Goal: Information Seeking & Learning: Get advice/opinions

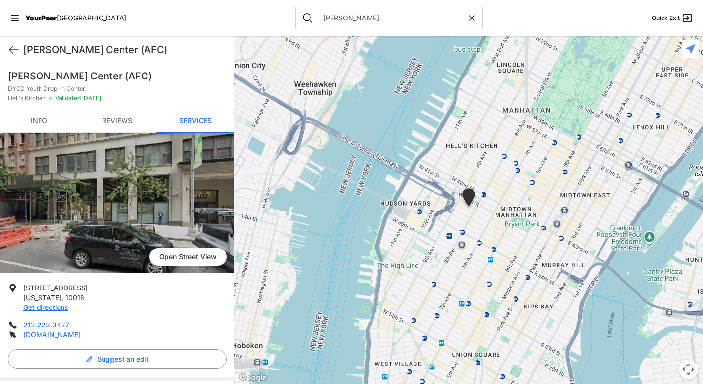
scroll to position [708, 0]
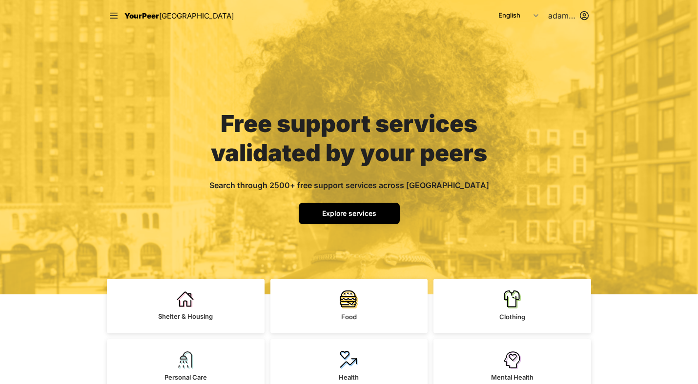
click at [374, 221] on link "Explore services" at bounding box center [349, 213] width 101 height 21
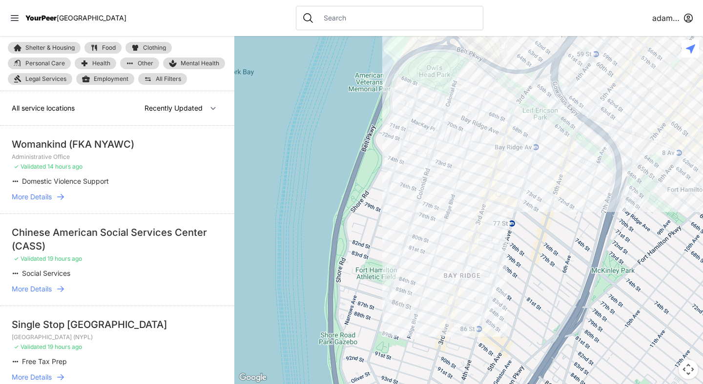
select select "nearby"
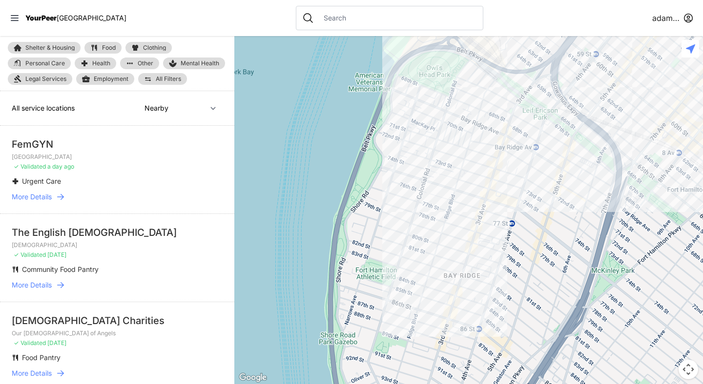
click at [170, 13] on nav "YourPeer NYC adamabard" at bounding box center [351, 18] width 703 height 36
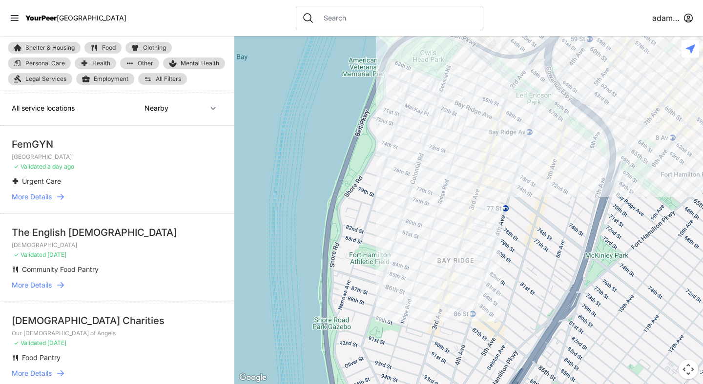
drag, startPoint x: 426, startPoint y: 193, endPoint x: 420, endPoint y: 177, distance: 17.8
click at [420, 177] on div at bounding box center [468, 210] width 468 height 348
click at [505, 184] on div at bounding box center [468, 210] width 468 height 348
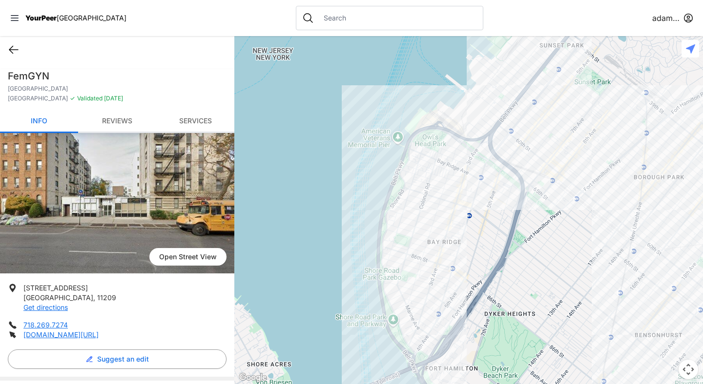
click at [15, 53] on icon at bounding box center [14, 50] width 12 height 12
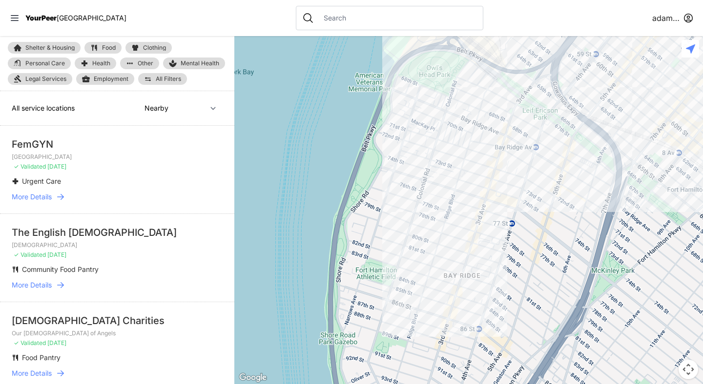
click at [535, 152] on div at bounding box center [468, 210] width 468 height 348
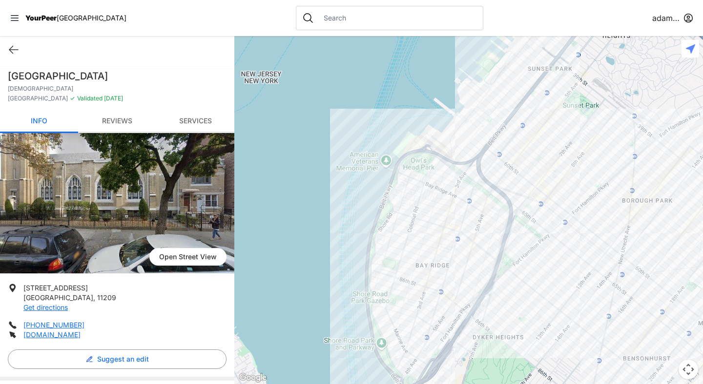
click at [401, 162] on div at bounding box center [468, 210] width 468 height 348
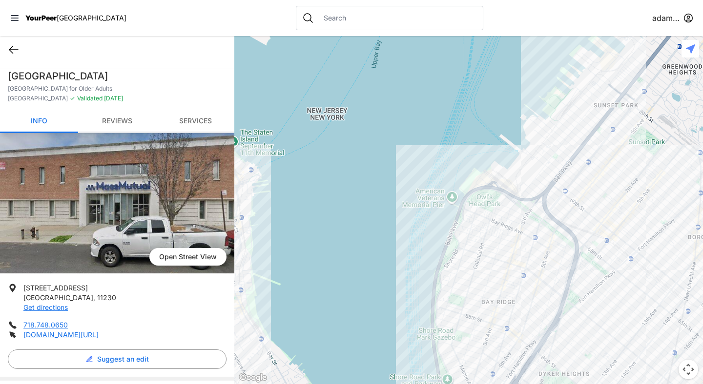
click at [16, 49] on icon at bounding box center [13, 49] width 9 height 7
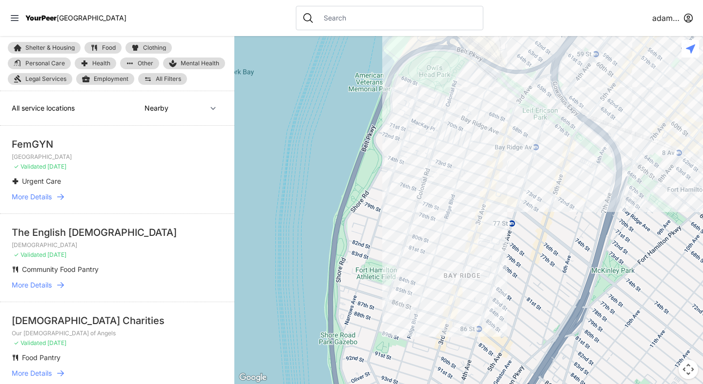
click at [465, 317] on div at bounding box center [468, 210] width 468 height 348
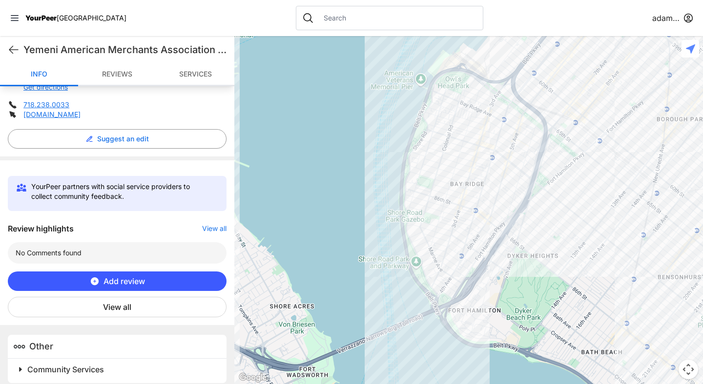
scroll to position [233, 0]
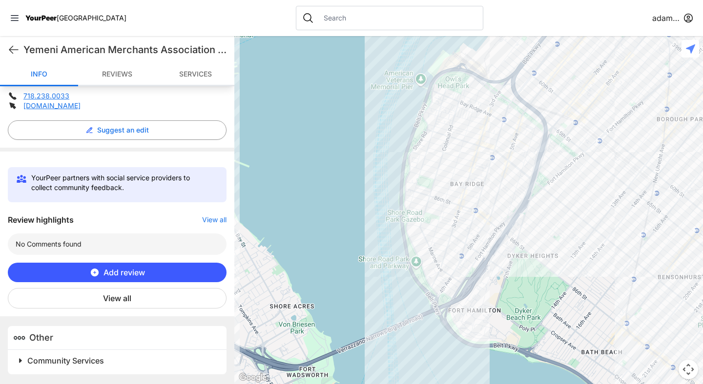
click at [23, 359] on span at bounding box center [143, 361] width 258 height 14
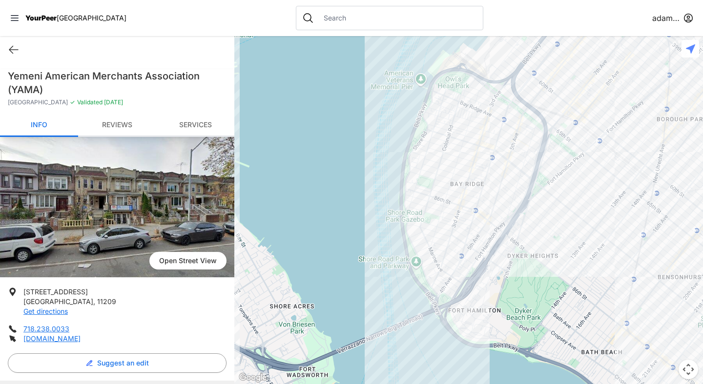
click at [220, 19] on nav "YourPeer NYC adamabard" at bounding box center [351, 18] width 703 height 36
click at [125, 203] on img at bounding box center [117, 207] width 234 height 141
click at [321, 19] on input "text" at bounding box center [397, 18] width 159 height 10
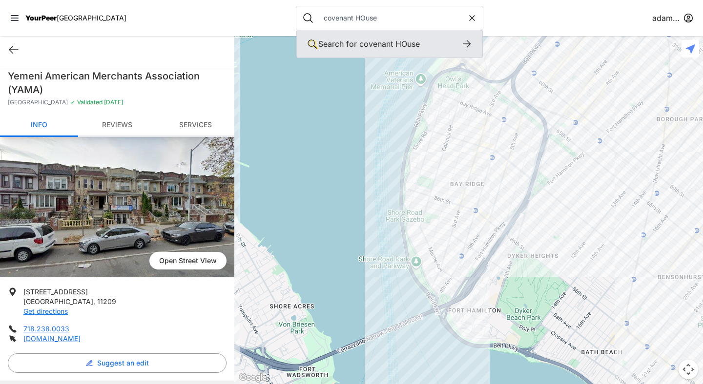
click at [324, 44] on span "Search for" at bounding box center [337, 44] width 39 height 10
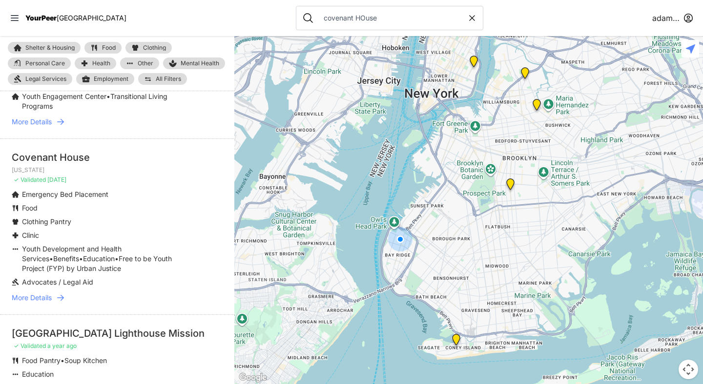
scroll to position [77, 0]
click at [65, 299] on icon at bounding box center [61, 298] width 10 height 10
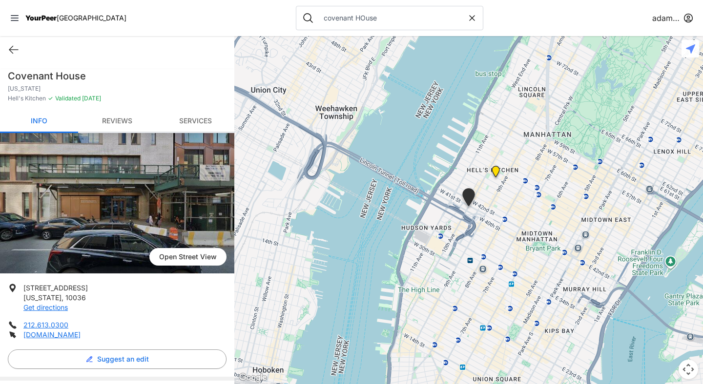
click at [138, 121] on link "Reviews" at bounding box center [117, 121] width 78 height 23
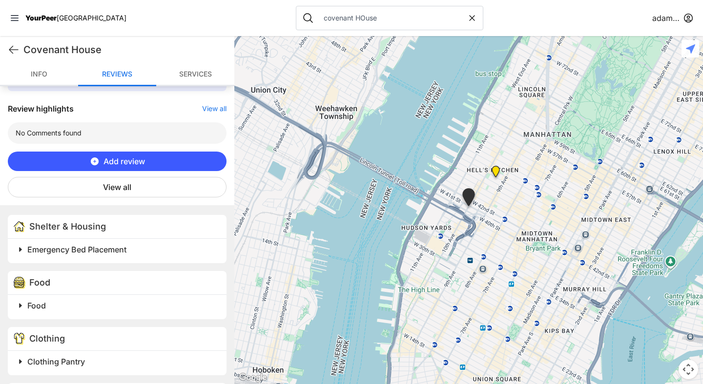
scroll to position [341, 0]
click at [325, 15] on input "covenant HOuse" at bounding box center [392, 18] width 149 height 10
type input "AFC"
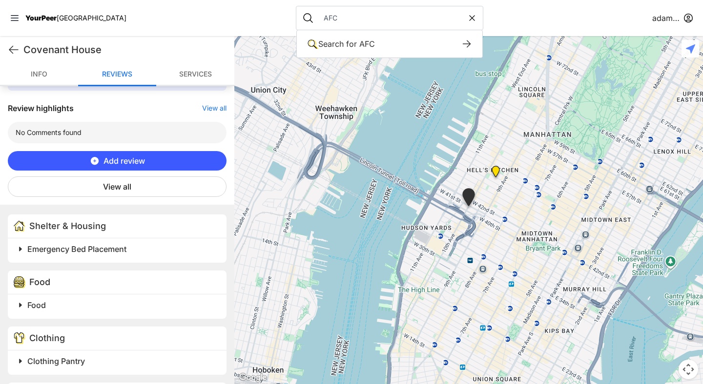
click at [222, 18] on nav "YourPeer NYC AFC Search for AFC Search for keywords in our service listings ada…" at bounding box center [351, 18] width 703 height 36
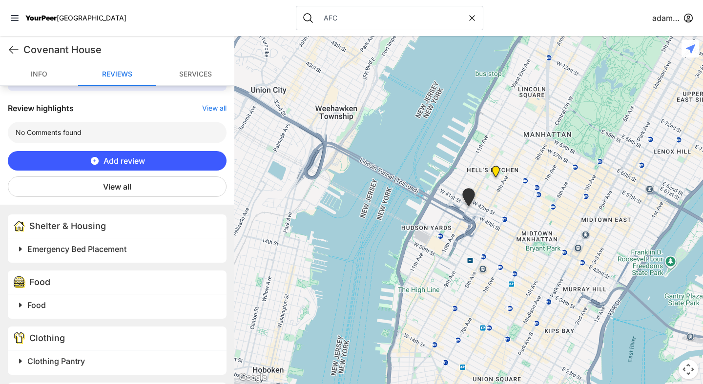
click at [314, 11] on div "AFC" at bounding box center [389, 18] width 187 height 24
click at [318, 17] on input "AFC" at bounding box center [392, 18] width 149 height 10
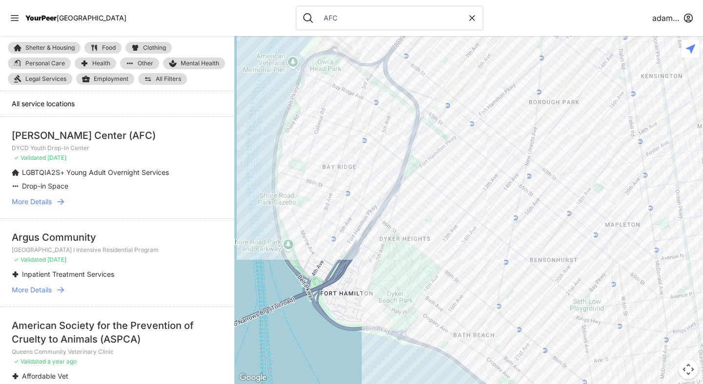
click at [62, 200] on icon at bounding box center [60, 202] width 7 height 6
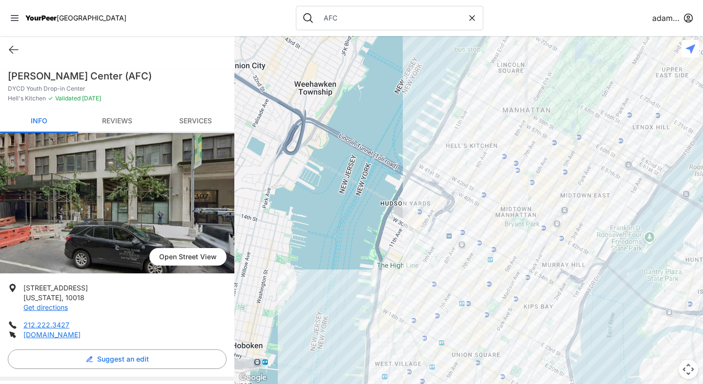
click at [123, 125] on link "Reviews" at bounding box center [117, 121] width 78 height 23
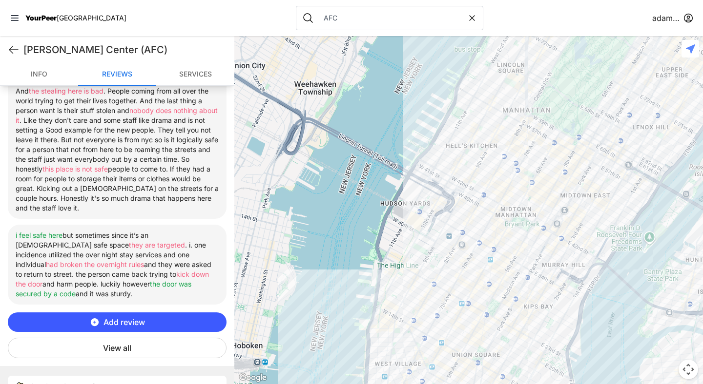
scroll to position [450, 0]
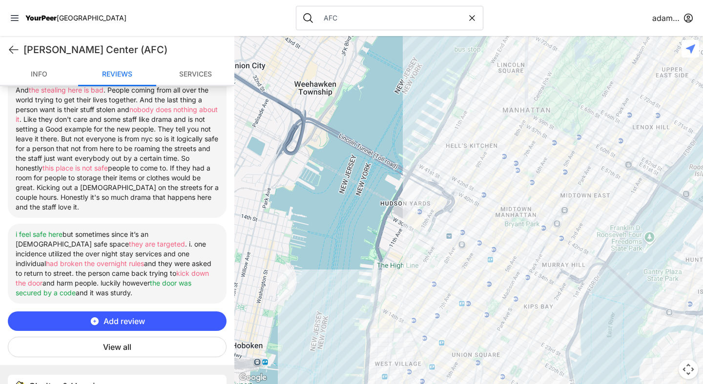
click at [127, 342] on button "View all" at bounding box center [117, 347] width 219 height 20
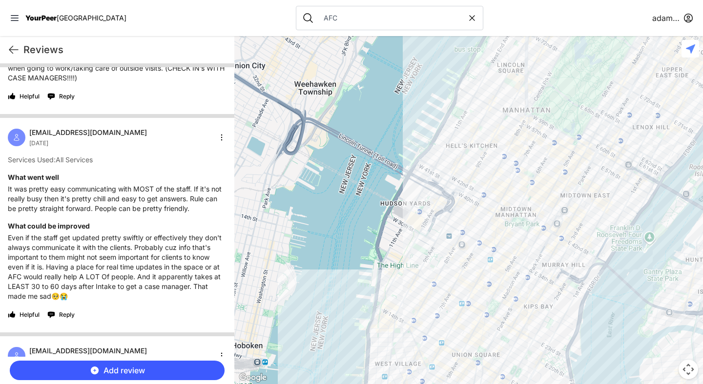
scroll to position [2184, 0]
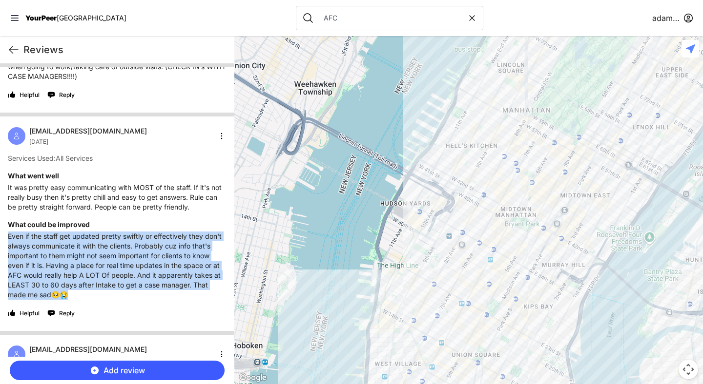
drag, startPoint x: 9, startPoint y: 246, endPoint x: 145, endPoint y: 308, distance: 149.3
click at [145, 300] on p "Even if the staff get updated pretty swiftly or effectively they don't always c…" at bounding box center [117, 266] width 219 height 68
drag, startPoint x: 144, startPoint y: 304, endPoint x: 8, endPoint y: 243, distance: 149.2
click at [8, 243] on p "Even if the staff get updated pretty swiftly or effectively they don't always c…" at bounding box center [117, 266] width 219 height 68
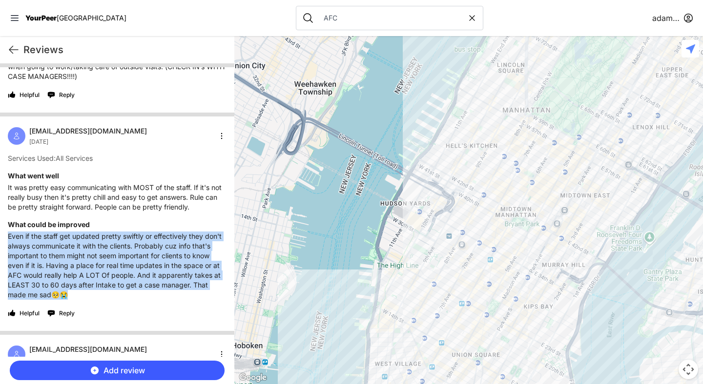
click at [136, 276] on p "Even if the staff get updated pretty swiftly or effectively they don't always c…" at bounding box center [117, 266] width 219 height 68
drag, startPoint x: 145, startPoint y: 303, endPoint x: 8, endPoint y: 243, distance: 149.9
click at [8, 243] on p "Even if the staff get updated pretty swiftly or effectively they don't always c…" at bounding box center [117, 266] width 219 height 68
click at [130, 266] on p "Even if the staff get updated pretty swiftly or effectively they don't always c…" at bounding box center [117, 266] width 219 height 68
drag, startPoint x: 144, startPoint y: 303, endPoint x: 9, endPoint y: 246, distance: 146.1
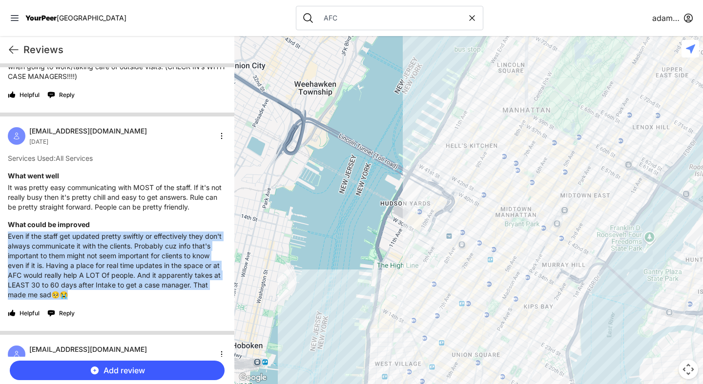
click at [9, 246] on p "Even if the staff get updated pretty swiftly or effectively they don't always c…" at bounding box center [117, 266] width 219 height 68
click at [109, 267] on p "Even if the staff get updated pretty swiftly or effectively they don't always c…" at bounding box center [117, 266] width 219 height 68
drag, startPoint x: 142, startPoint y: 302, endPoint x: 9, endPoint y: 243, distance: 146.0
click at [9, 243] on p "Even if the staff get updated pretty swiftly or effectively they don't always c…" at bounding box center [117, 266] width 219 height 68
click at [111, 264] on p "Even if the staff get updated pretty swiftly or effectively they don't always c…" at bounding box center [117, 266] width 219 height 68
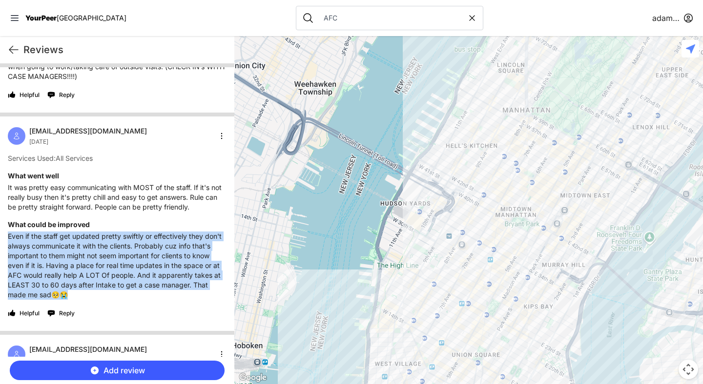
drag, startPoint x: 141, startPoint y: 307, endPoint x: 3, endPoint y: 249, distance: 150.0
click at [3, 249] on div "trellmax67@gmail.com August 13th 2025 Services Used: All Services What went wel…" at bounding box center [117, 224] width 234 height 215
click at [106, 266] on p "Even if the staff get updated pretty swiftly or effectively they don't always c…" at bounding box center [117, 266] width 219 height 68
drag, startPoint x: 136, startPoint y: 307, endPoint x: 9, endPoint y: 243, distance: 141.8
click at [9, 243] on p "Even if the staff get updated pretty swiftly or effectively they don't always c…" at bounding box center [117, 266] width 219 height 68
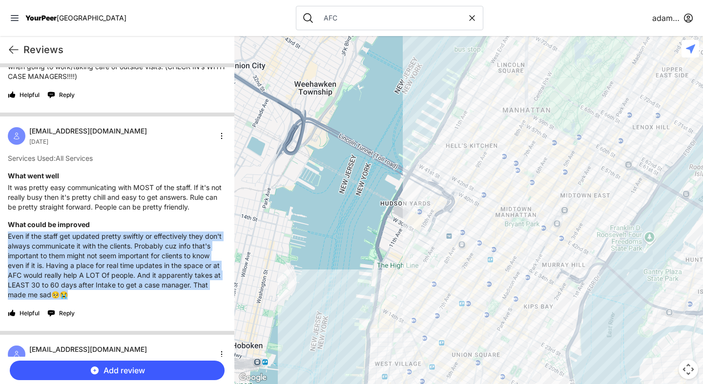
click at [58, 256] on p "Even if the staff get updated pretty swiftly or effectively they don't always c…" at bounding box center [117, 266] width 219 height 68
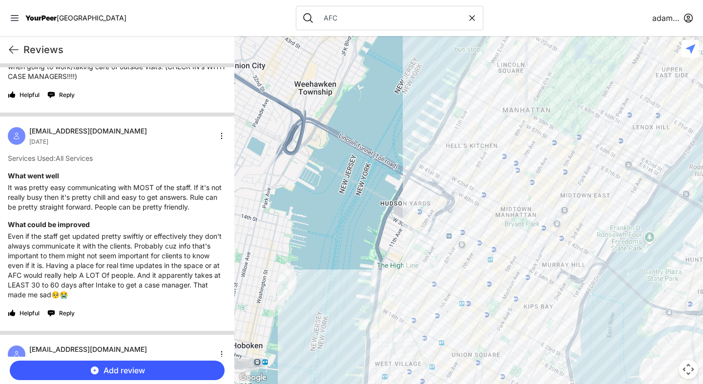
click at [164, 300] on p "Even if the staff get updated pretty swiftly or effectively they don't always c…" at bounding box center [117, 266] width 219 height 68
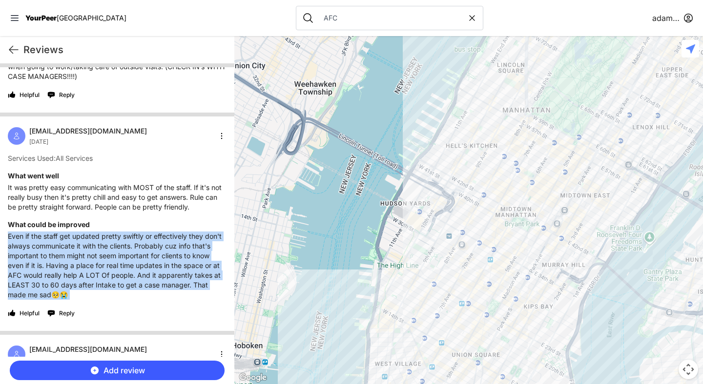
drag, startPoint x: 164, startPoint y: 305, endPoint x: 0, endPoint y: 247, distance: 173.9
click at [0, 247] on div "trellmax67@gmail.com August 13th 2025 Services Used: All Services What went wel…" at bounding box center [117, 224] width 234 height 215
click at [103, 212] on p "It was pretty easy communicating with MOST of the staff. If it's not really bus…" at bounding box center [117, 197] width 219 height 29
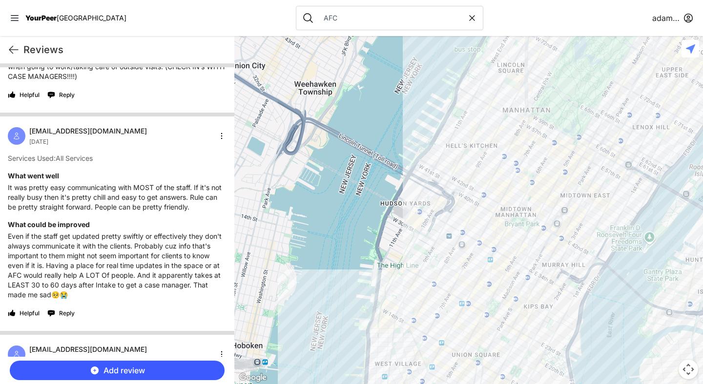
click at [160, 278] on p "Even if the staff get updated pretty swiftly or effectively they don't always c…" at bounding box center [117, 266] width 219 height 68
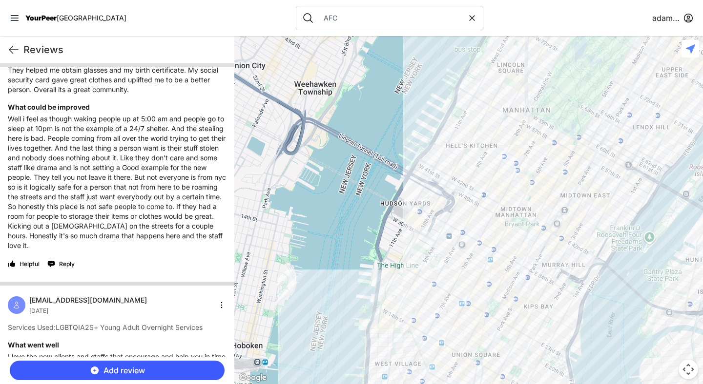
scroll to position [0, 0]
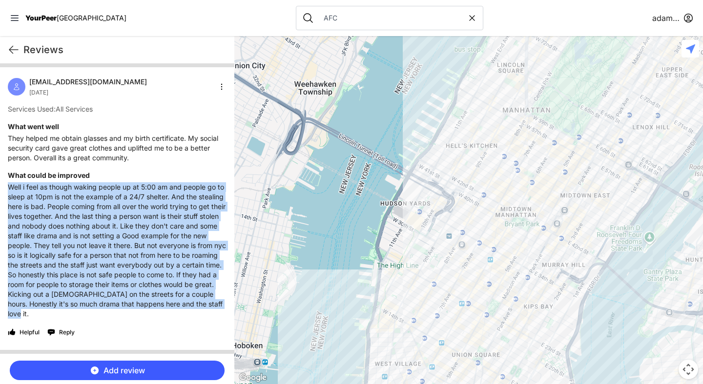
drag, startPoint x: 126, startPoint y: 315, endPoint x: 4, endPoint y: 183, distance: 179.2
click at [4, 183] on div "averygreene180@gmail.com August 13th 2025 Services Used: All Services What went…" at bounding box center [117, 208] width 234 height 283
click at [174, 242] on p "Well i feel as though waking people up at 5:00 am and people go to sleep at 10p…" at bounding box center [117, 250] width 219 height 137
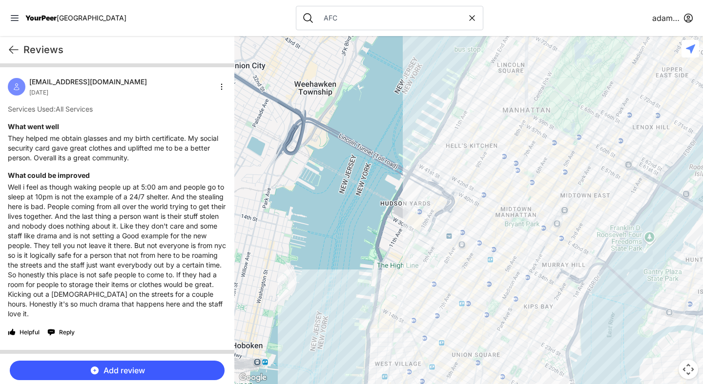
click at [217, 10] on nav "YourPeer NYC AFC adamabard" at bounding box center [351, 18] width 703 height 36
click at [215, 17] on nav "YourPeer NYC AFC adamabard" at bounding box center [351, 18] width 703 height 36
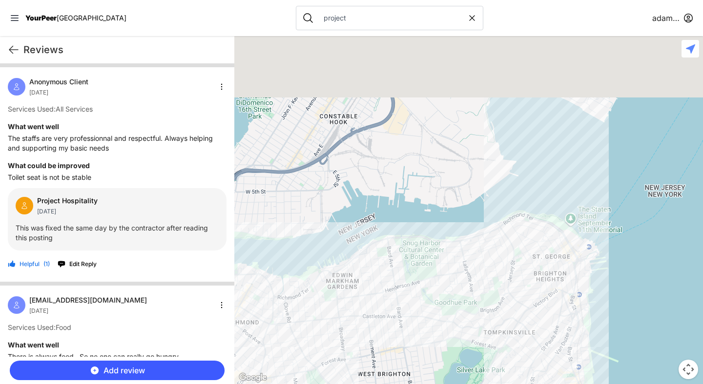
drag, startPoint x: 486, startPoint y: 250, endPoint x: 272, endPoint y: 315, distance: 224.3
click at [272, 315] on div at bounding box center [468, 210] width 468 height 348
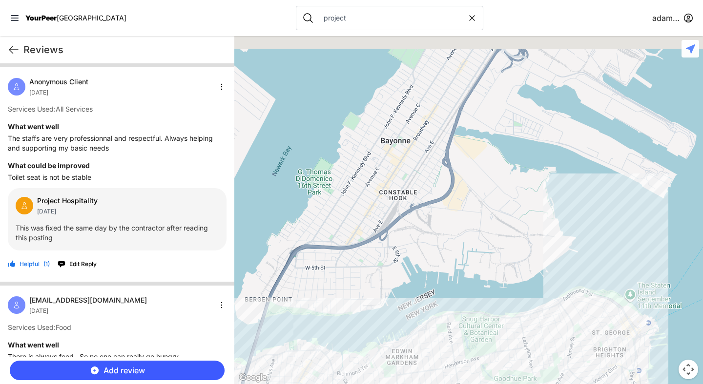
drag, startPoint x: 411, startPoint y: 259, endPoint x: 551, endPoint y: 354, distance: 169.3
click at [551, 354] on div at bounding box center [468, 210] width 468 height 348
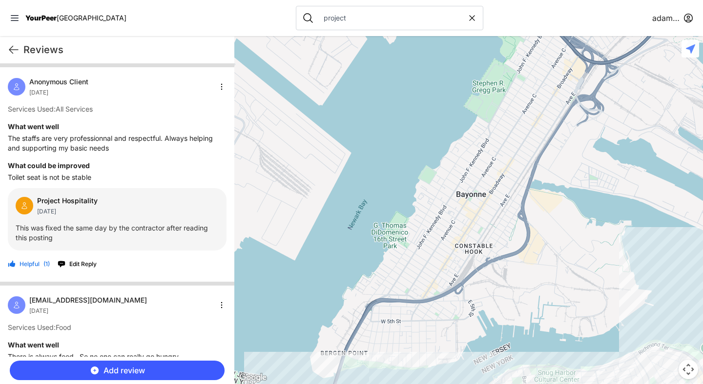
drag, startPoint x: 423, startPoint y: 305, endPoint x: 595, endPoint y: 279, distance: 173.8
click at [595, 279] on div at bounding box center [468, 210] width 468 height 348
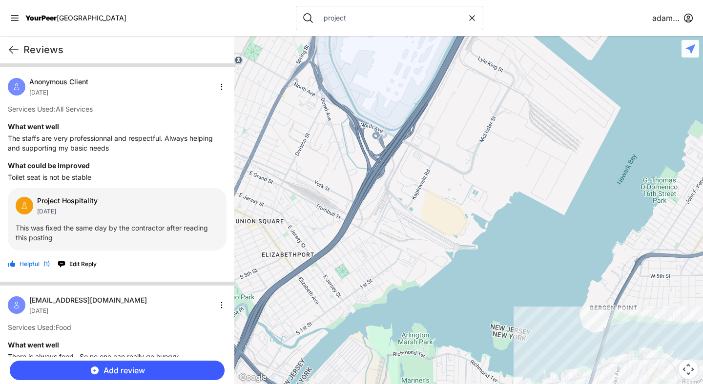
click at [514, 307] on div at bounding box center [468, 210] width 468 height 348
drag, startPoint x: 514, startPoint y: 307, endPoint x: 702, endPoint y: 285, distance: 189.1
click at [702, 285] on div at bounding box center [468, 210] width 468 height 348
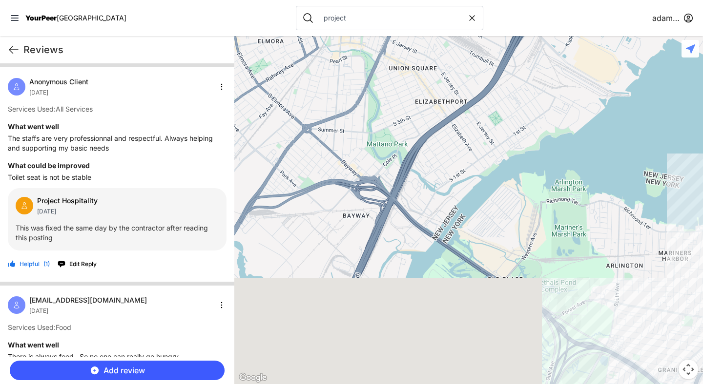
drag, startPoint x: 592, startPoint y: 280, endPoint x: 407, endPoint y: 163, distance: 218.5
click at [407, 163] on div at bounding box center [468, 210] width 468 height 348
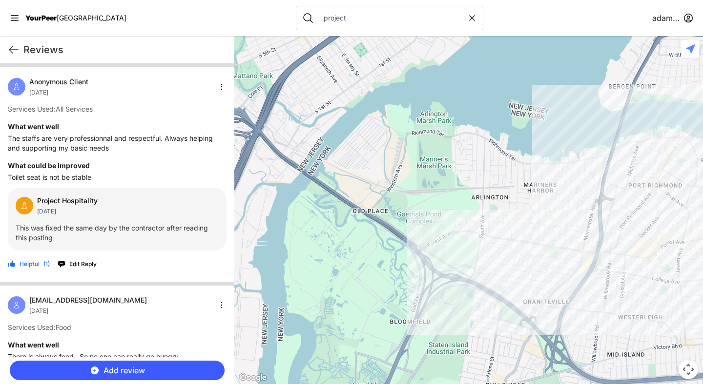
drag, startPoint x: 494, startPoint y: 256, endPoint x: 368, endPoint y: 172, distance: 152.0
click at [368, 172] on div at bounding box center [468, 210] width 468 height 348
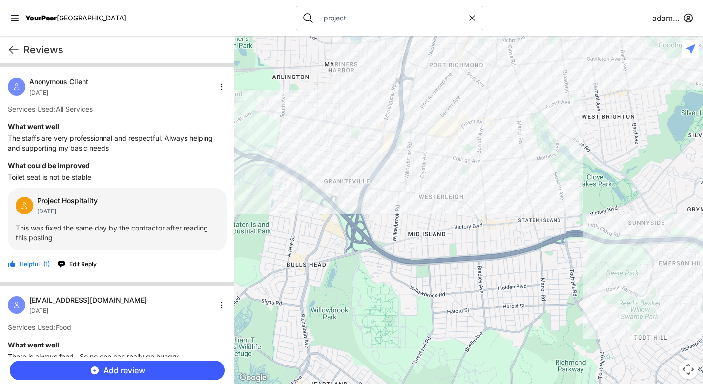
drag, startPoint x: 574, startPoint y: 159, endPoint x: 284, endPoint y: 250, distance: 303.9
click at [284, 250] on div at bounding box center [468, 210] width 468 height 348
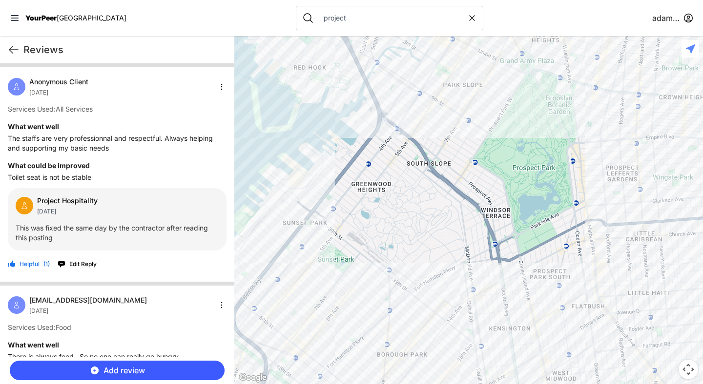
drag, startPoint x: 369, startPoint y: 244, endPoint x: 499, endPoint y: 83, distance: 207.1
click at [499, 83] on div at bounding box center [468, 210] width 468 height 348
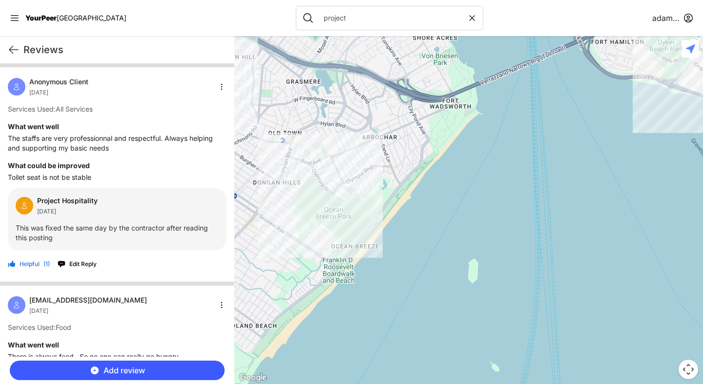
drag, startPoint x: 500, startPoint y: 139, endPoint x: 411, endPoint y: 208, distance: 112.3
click at [411, 208] on div at bounding box center [468, 210] width 468 height 348
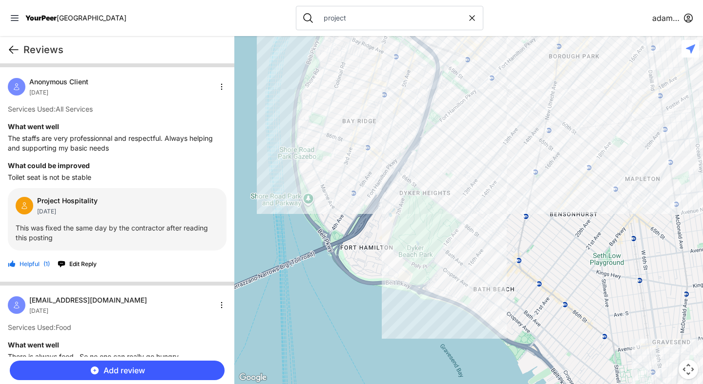
click at [11, 50] on icon at bounding box center [13, 49] width 9 height 7
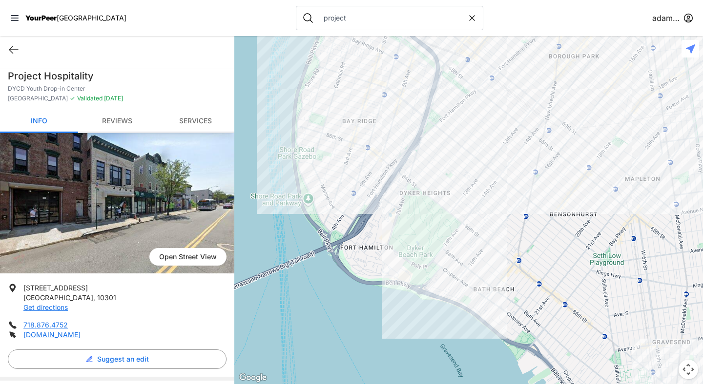
click at [111, 126] on link "Reviews" at bounding box center [117, 121] width 78 height 23
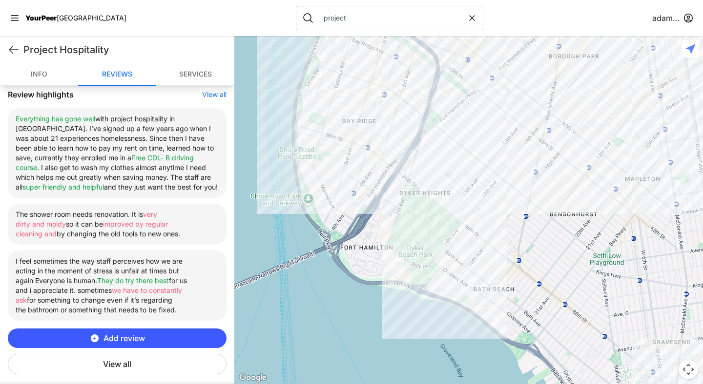
scroll to position [359, 0]
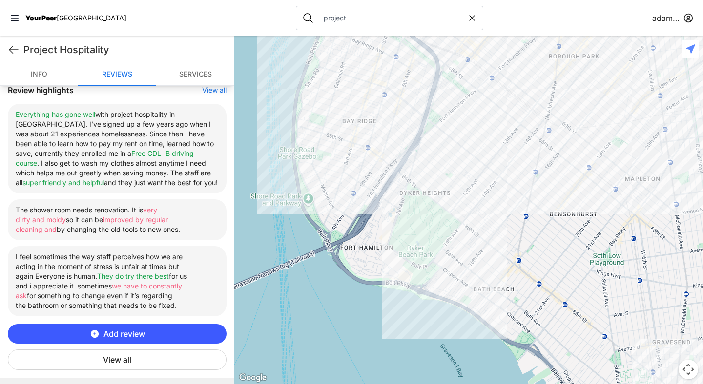
click at [151, 363] on button "View all" at bounding box center [117, 360] width 219 height 20
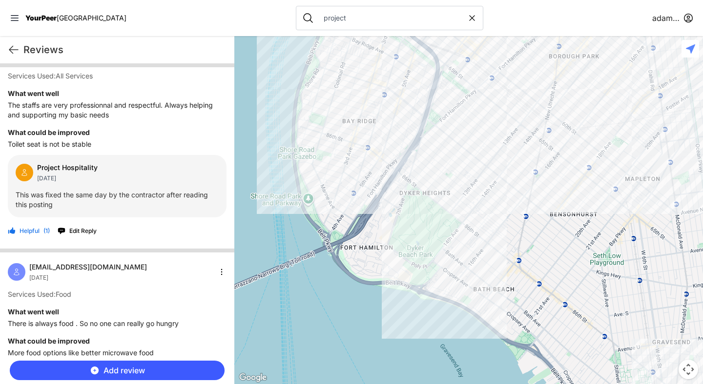
scroll to position [0, 0]
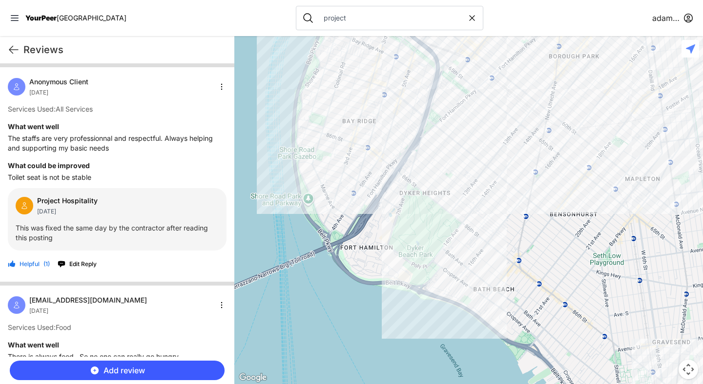
click at [318, 21] on input "project" at bounding box center [392, 18] width 149 height 10
click at [318, 18] on input "covenant HOuse" at bounding box center [392, 18] width 149 height 10
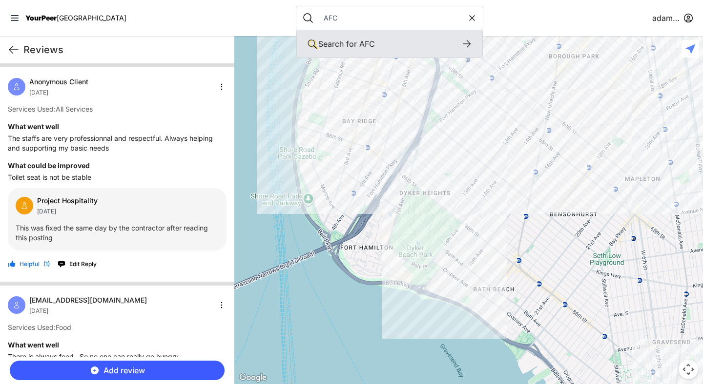
type input "AFC"
click at [461, 42] on icon at bounding box center [467, 44] width 12 height 12
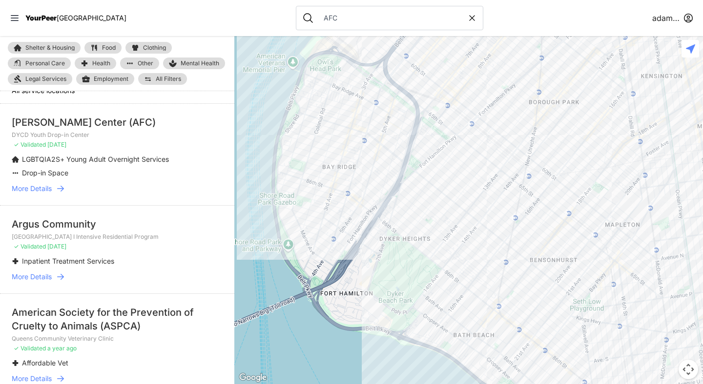
scroll to position [17, 0]
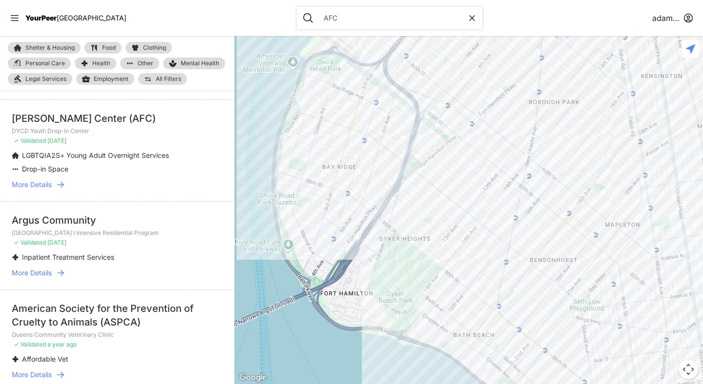
click at [62, 185] on icon at bounding box center [60, 185] width 7 height 6
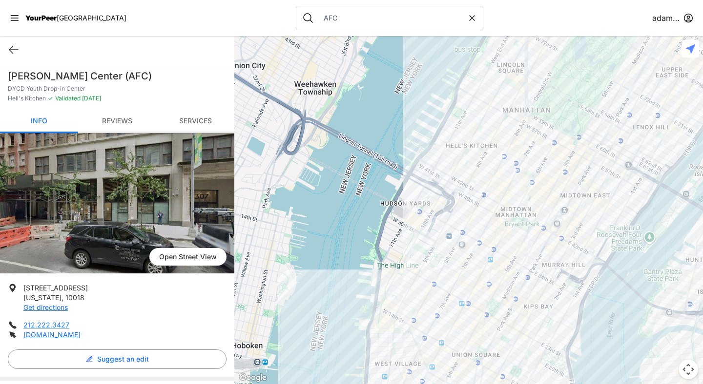
click at [112, 120] on link "Reviews" at bounding box center [117, 121] width 78 height 23
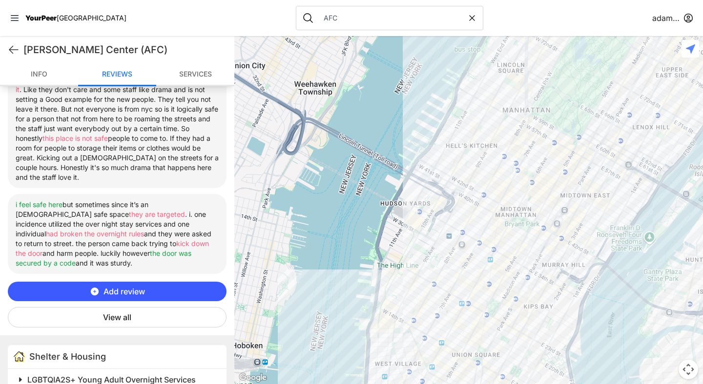
scroll to position [483, 0]
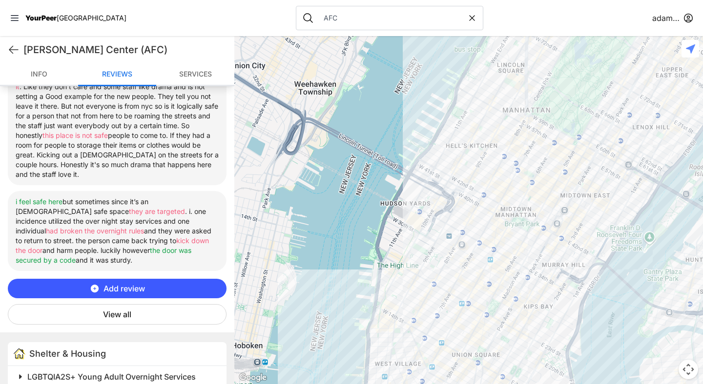
click at [133, 307] on button "View all" at bounding box center [117, 314] width 219 height 20
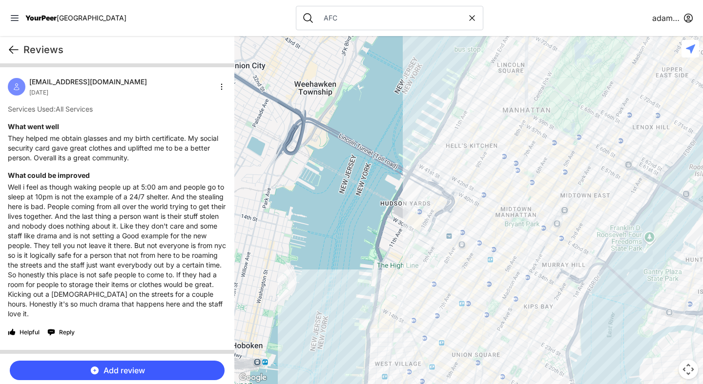
click at [14, 48] on icon at bounding box center [14, 50] width 12 height 12
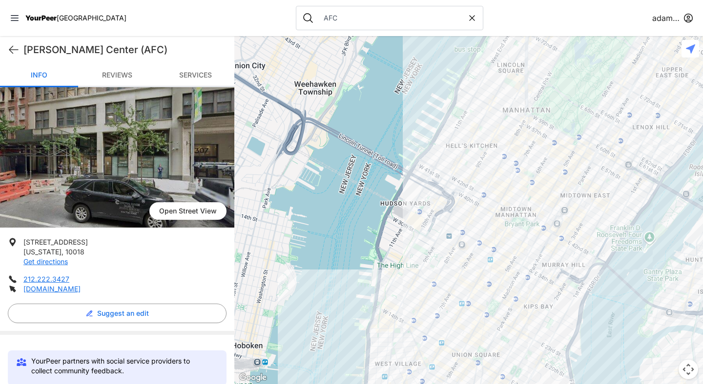
click at [116, 76] on link "Reviews" at bounding box center [117, 75] width 78 height 23
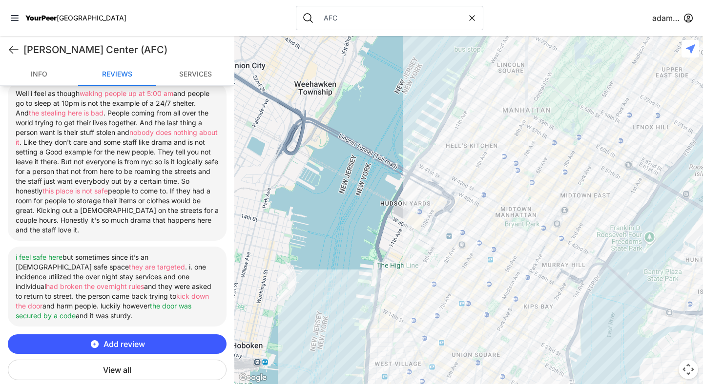
scroll to position [435, 0]
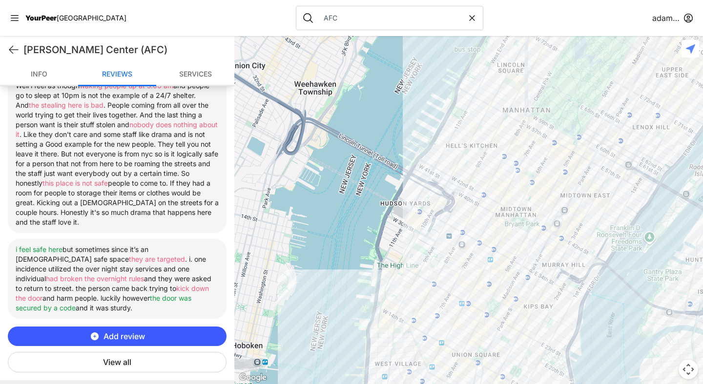
click at [144, 352] on button "View all" at bounding box center [117, 362] width 219 height 20
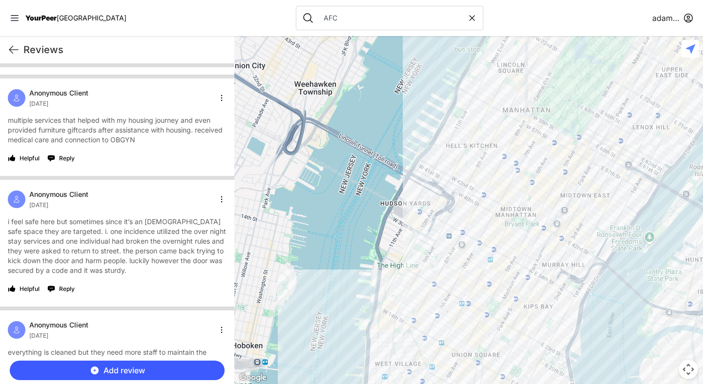
scroll to position [5685, 0]
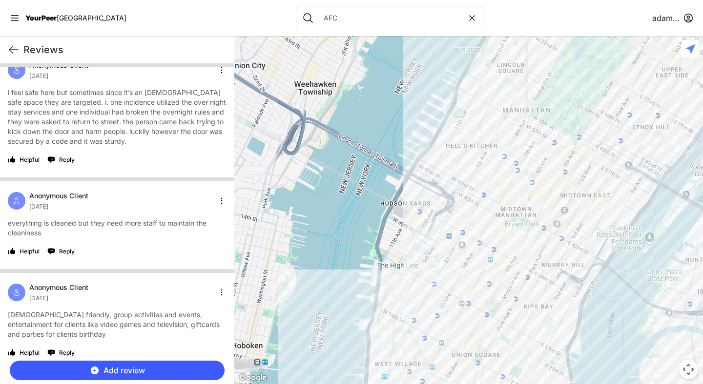
click at [211, 286] on div "Anonymous Client [DATE]" at bounding box center [117, 293] width 219 height 20
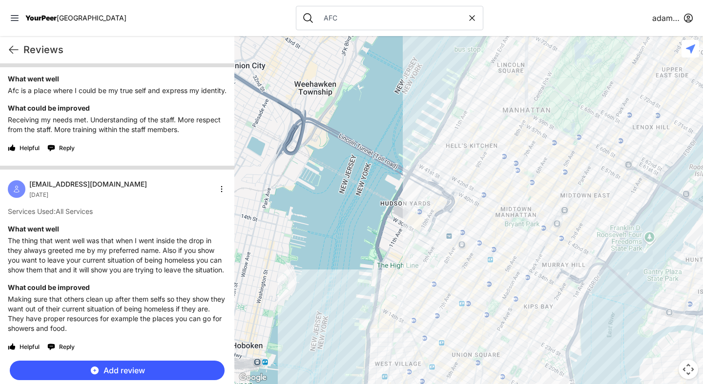
scroll to position [0, 0]
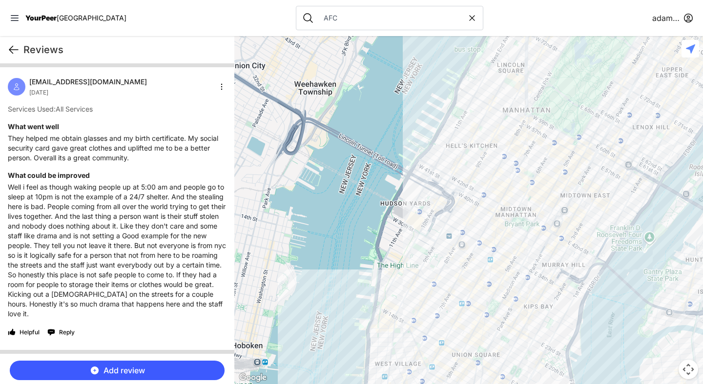
click at [15, 54] on icon at bounding box center [14, 50] width 12 height 12
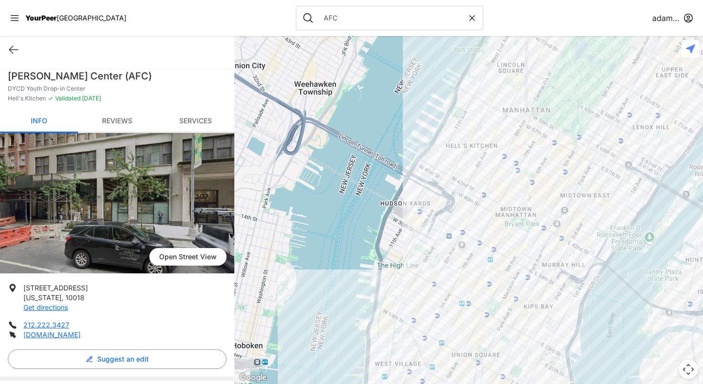
click at [121, 121] on link "Reviews" at bounding box center [117, 121] width 78 height 23
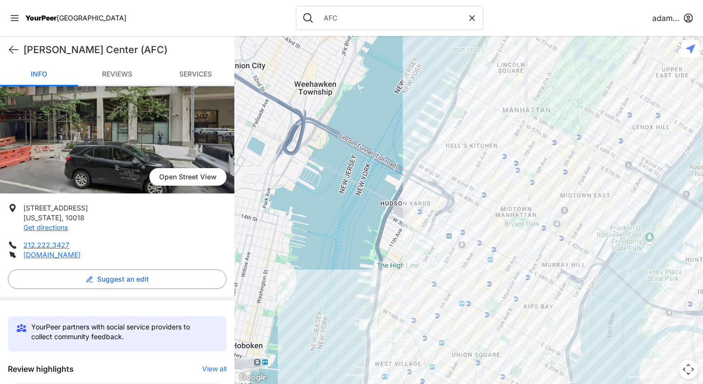
scroll to position [21, 0]
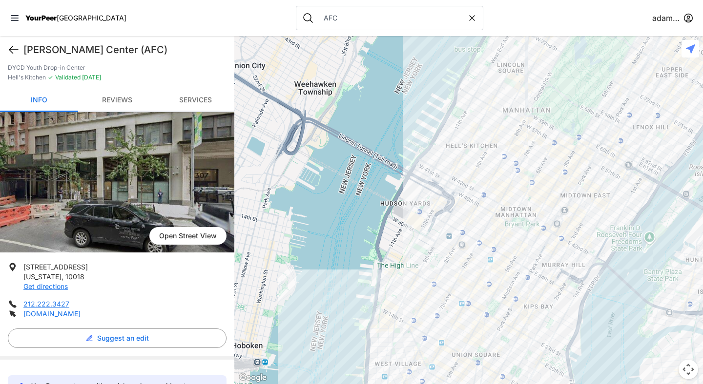
click at [15, 49] on icon at bounding box center [14, 50] width 12 height 12
